Goal: Information Seeking & Learning: Learn about a topic

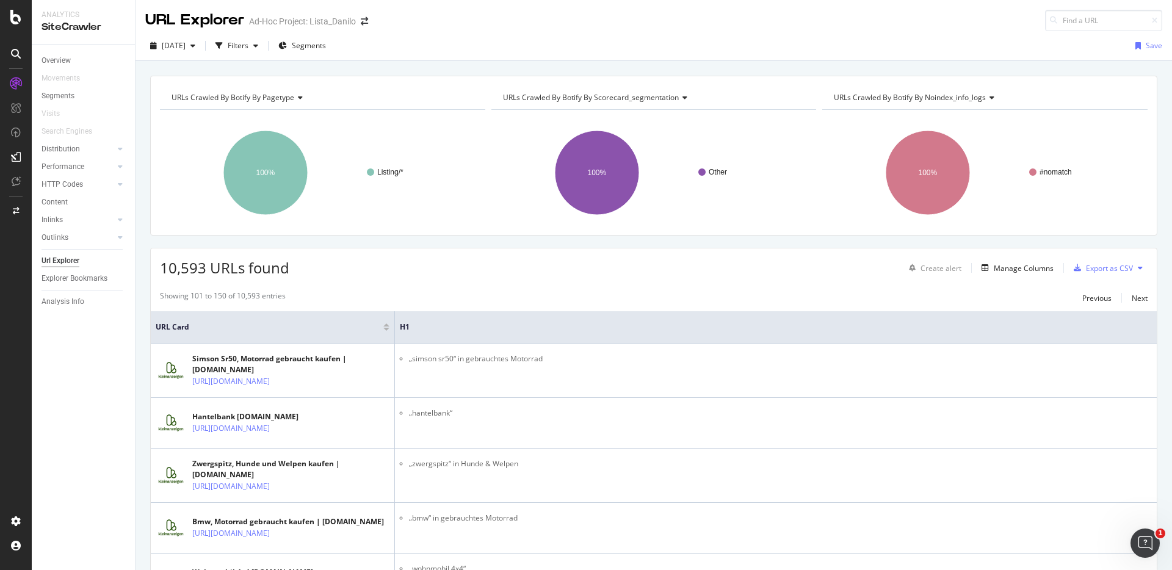
scroll to position [2878, 0]
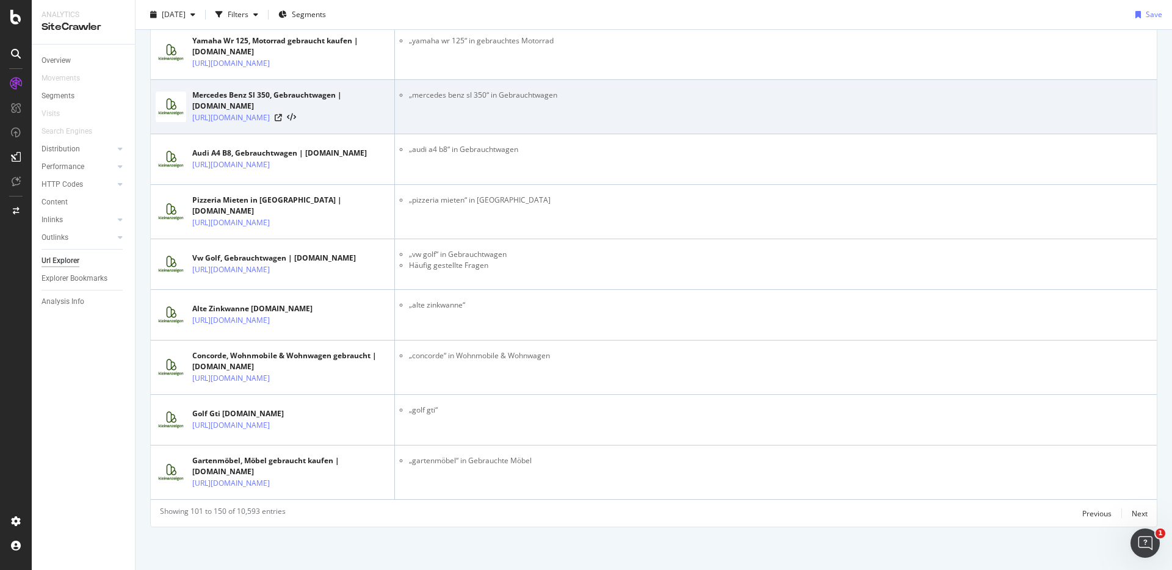
click at [534, 80] on td "„mercedes benz sl 350“ in Gebrauchtwagen" at bounding box center [776, 107] width 762 height 54
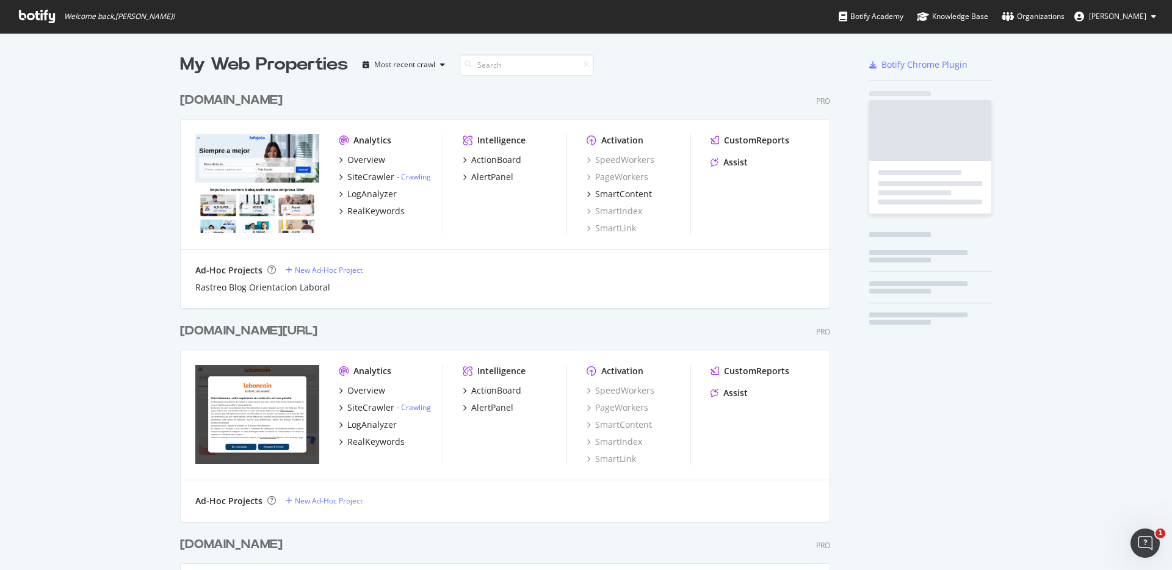
scroll to position [3642, 651]
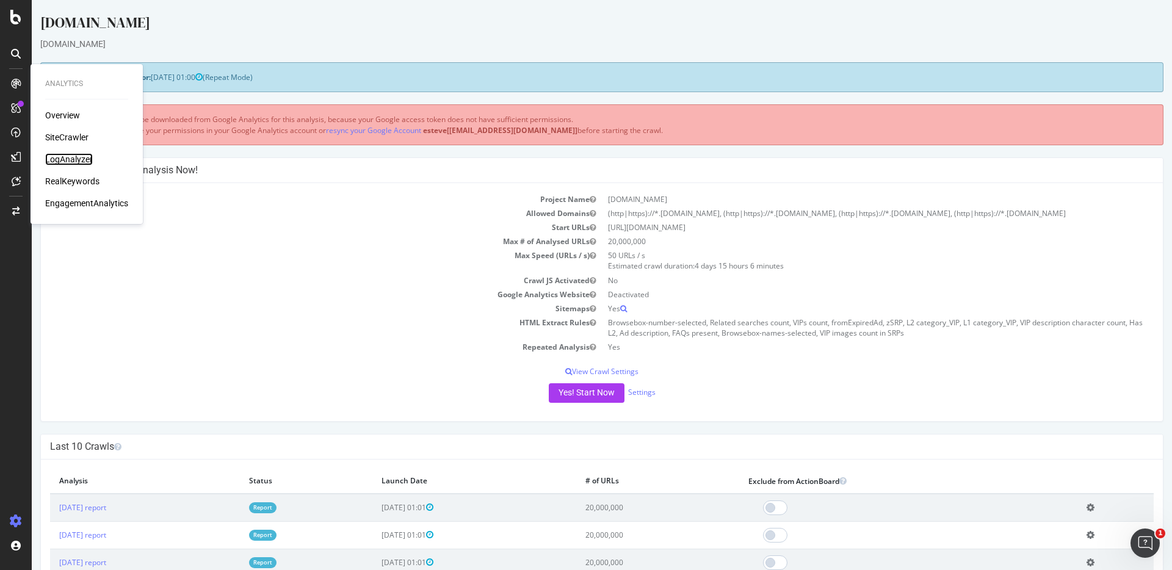
click at [77, 158] on div "LogAnalyzer" at bounding box center [69, 159] width 48 height 12
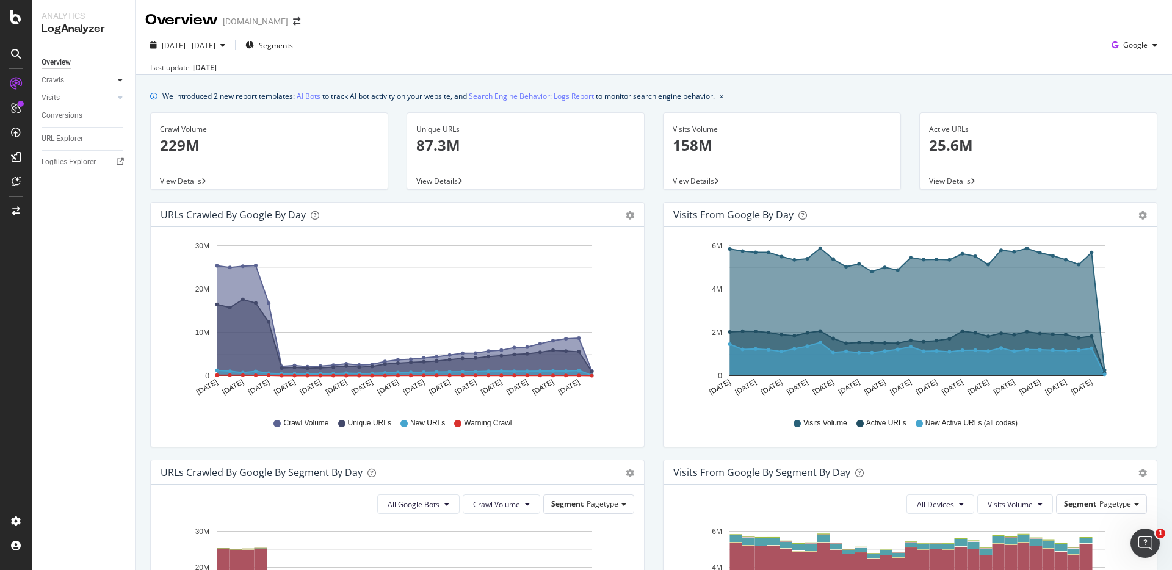
click at [121, 85] on div at bounding box center [120, 80] width 12 height 12
click at [67, 142] on div "HTTP Codes" at bounding box center [68, 146] width 42 height 13
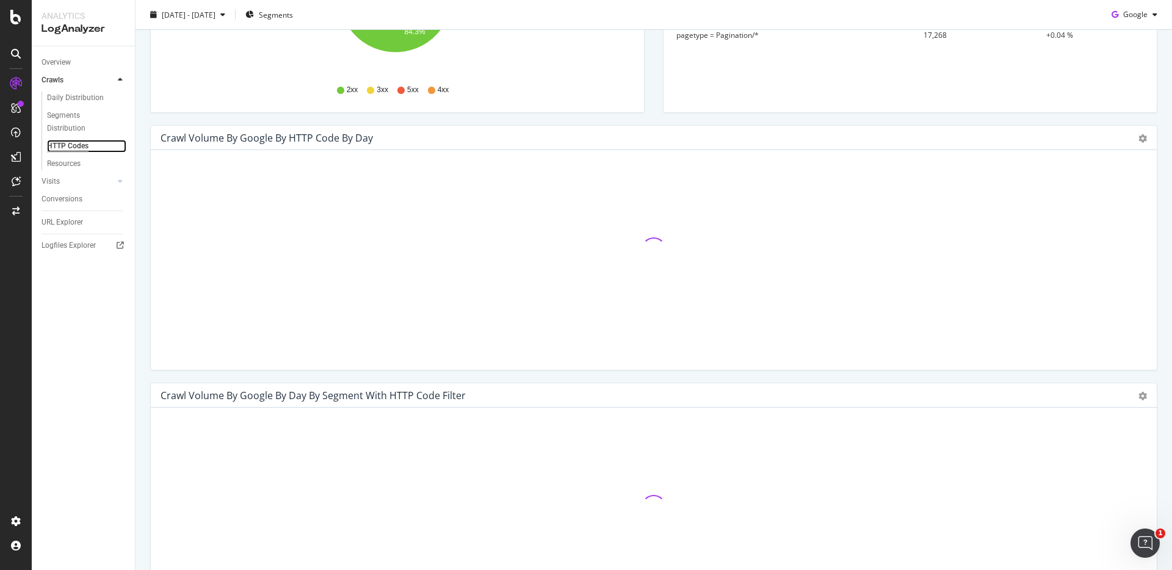
scroll to position [294, 0]
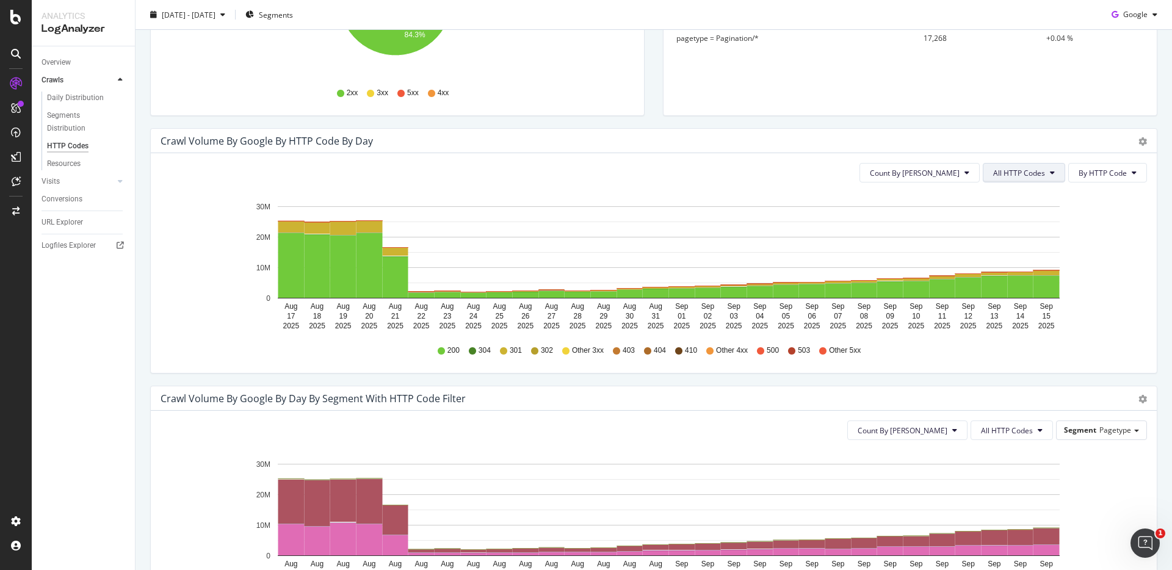
click at [1003, 173] on span "All HTTP Codes" at bounding box center [1019, 173] width 52 height 10
click at [998, 259] on span "3xx family" at bounding box center [1017, 264] width 62 height 11
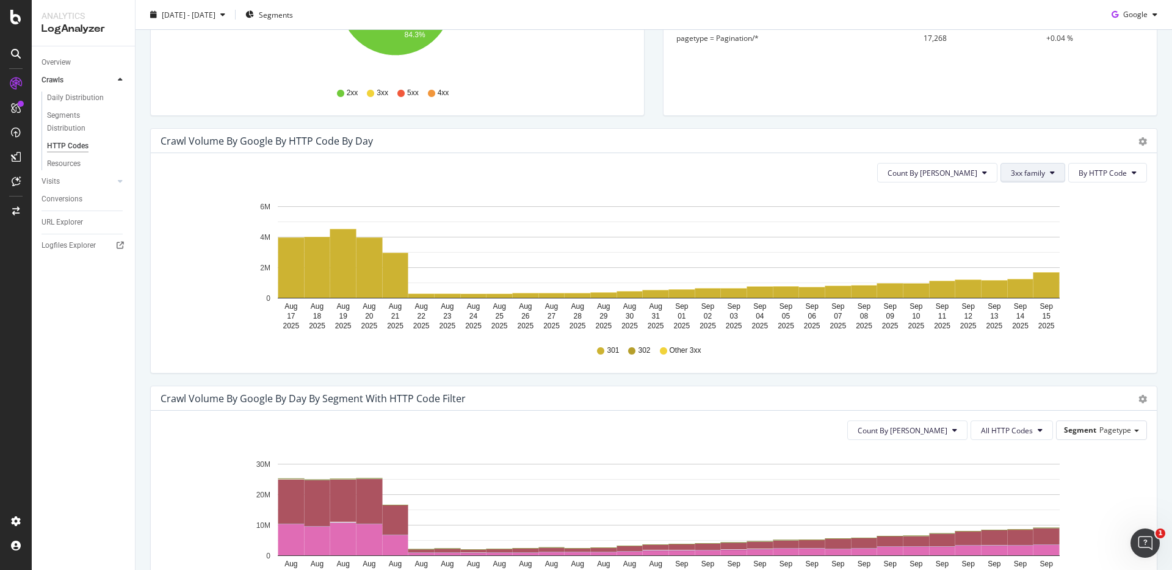
click at [1008, 179] on button "3xx family" at bounding box center [1033, 173] width 65 height 20
click at [1008, 283] on span "4xx family" at bounding box center [1034, 287] width 62 height 11
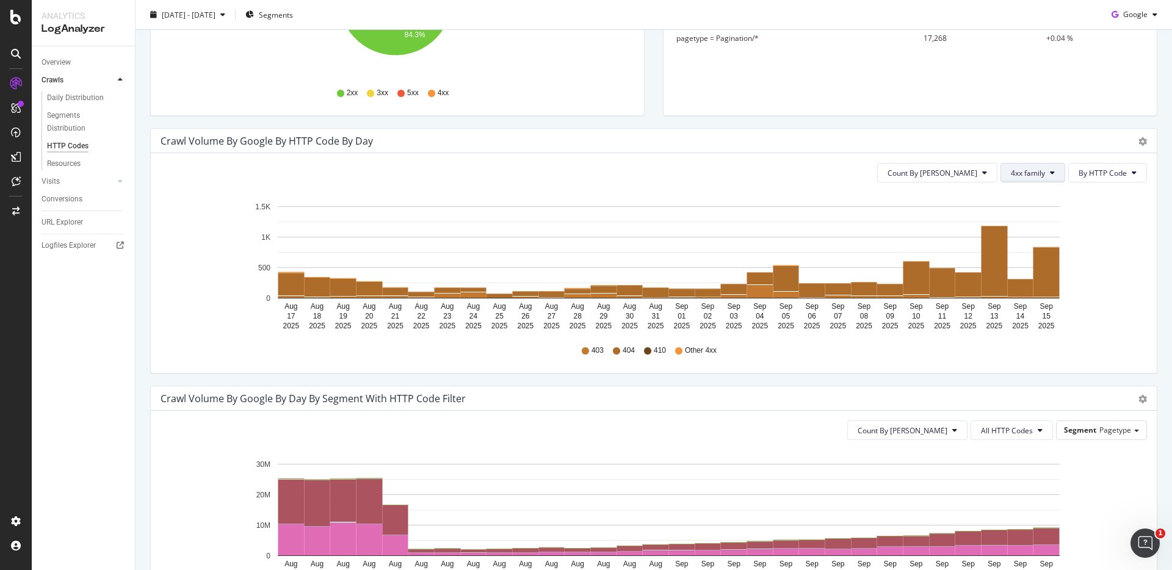
click at [1017, 170] on span "4xx family" at bounding box center [1028, 173] width 34 height 10
click at [1014, 310] on span "5xx family" at bounding box center [1034, 310] width 62 height 11
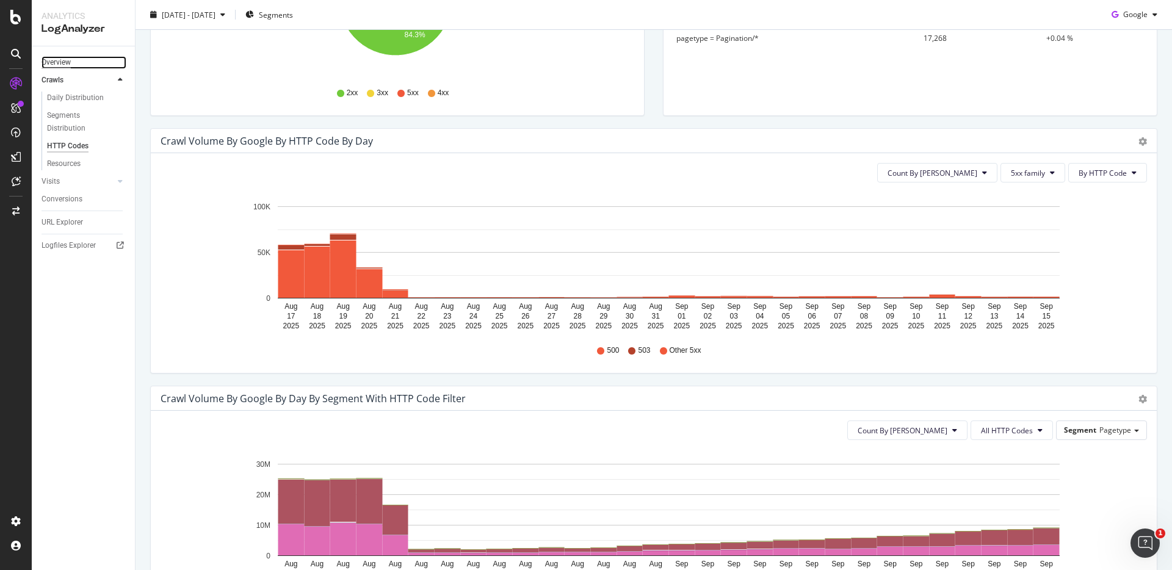
click at [44, 59] on div "Overview" at bounding box center [56, 62] width 29 height 13
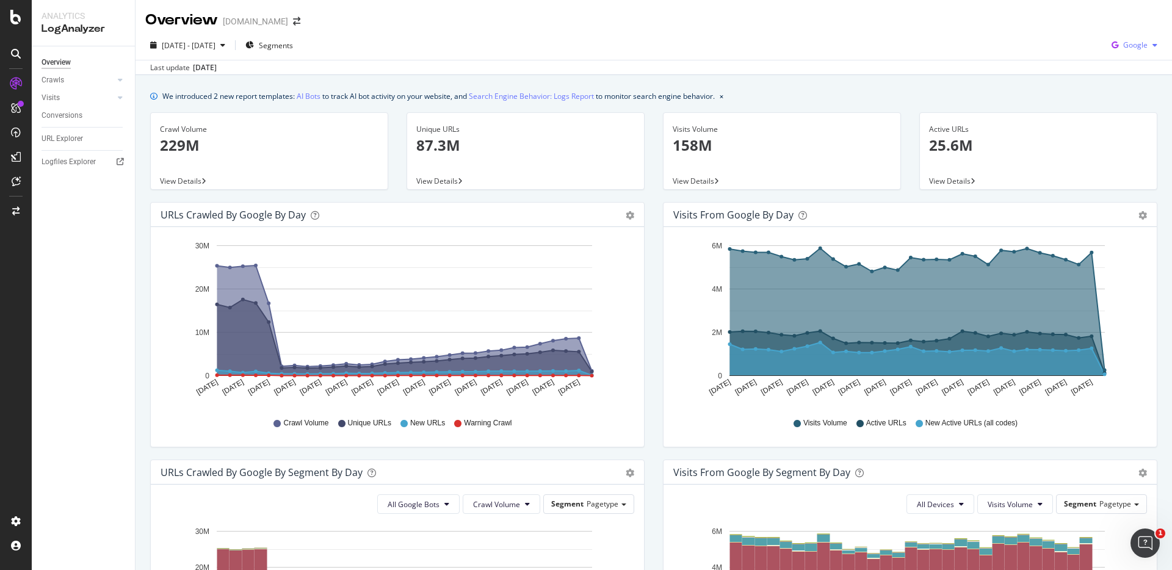
click at [1111, 40] on icon "button" at bounding box center [1115, 45] width 16 height 17
click at [1131, 112] on span "OpenAI" at bounding box center [1134, 114] width 45 height 11
